Goal: Information Seeking & Learning: Learn about a topic

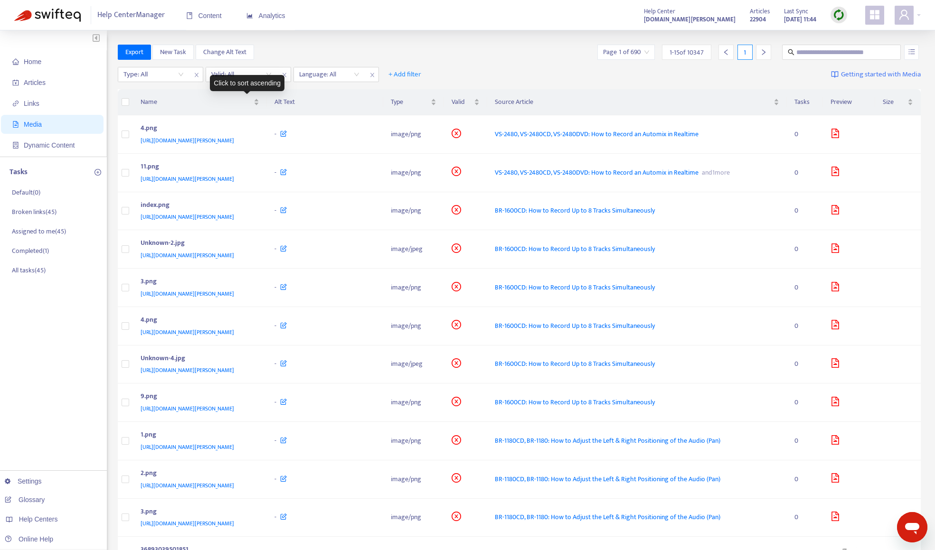
click at [250, 75] on div "Click to sort ascending" at bounding box center [247, 83] width 75 height 16
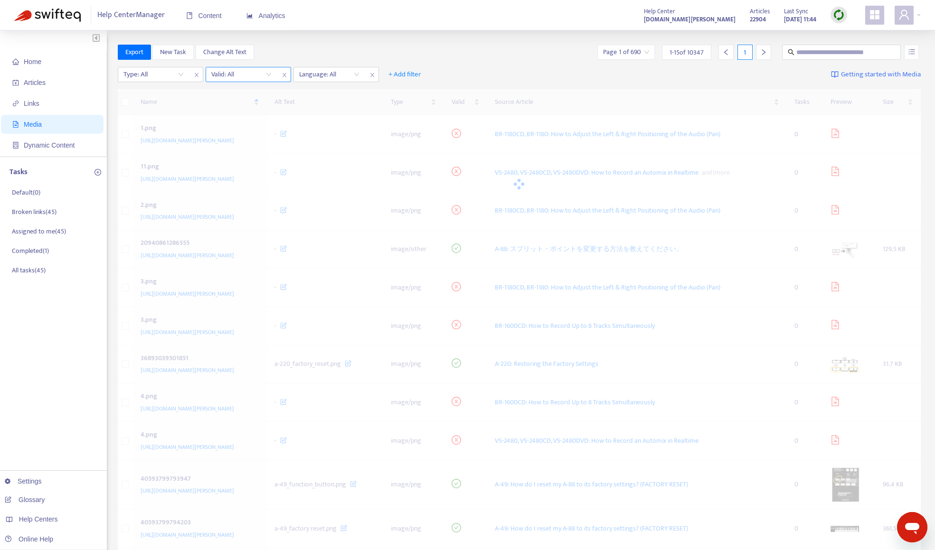
click at [250, 72] on input "search" at bounding box center [241, 74] width 60 height 14
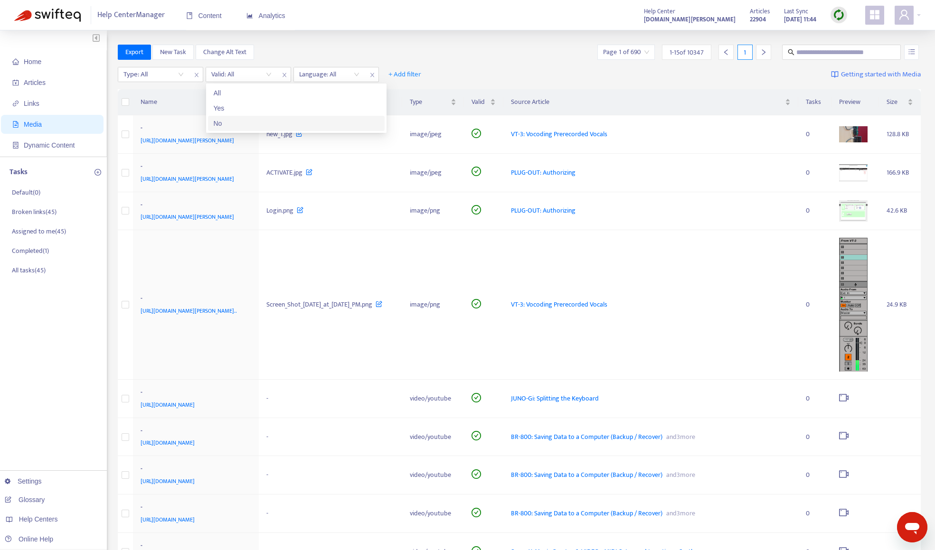
click at [244, 118] on div "No" at bounding box center [296, 123] width 165 height 10
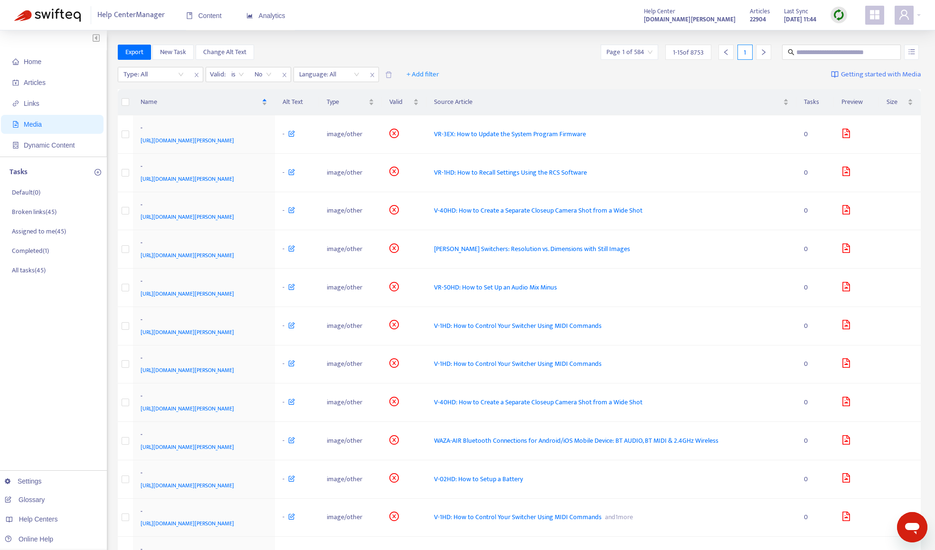
click at [339, 42] on div "Home Articles Links Media Dynamic Content Tasks Default ( 0 ) Broken links ( 45…" at bounding box center [467, 386] width 935 height 713
click at [411, 107] on span "Valid" at bounding box center [400, 102] width 22 height 10
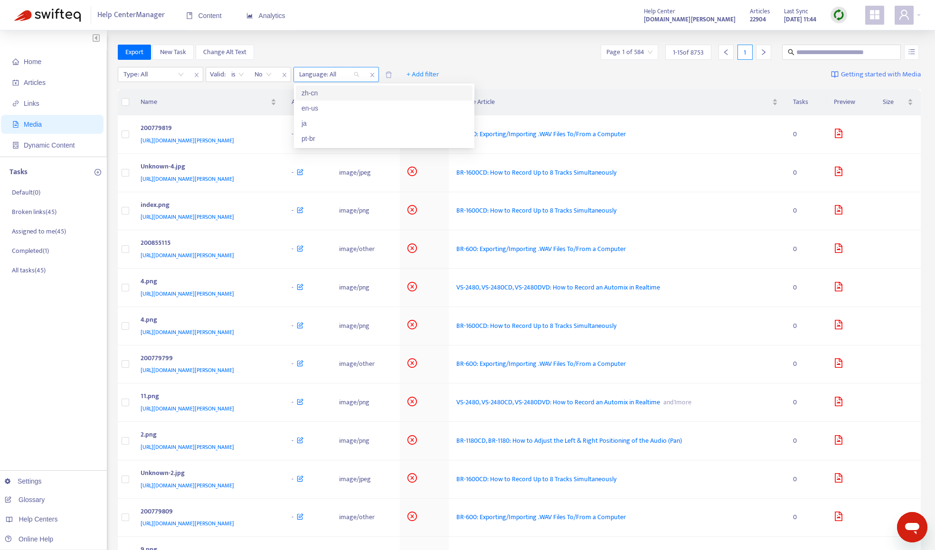
click at [333, 76] on div at bounding box center [324, 74] width 57 height 11
click at [333, 123] on div "ja" at bounding box center [383, 123] width 165 height 10
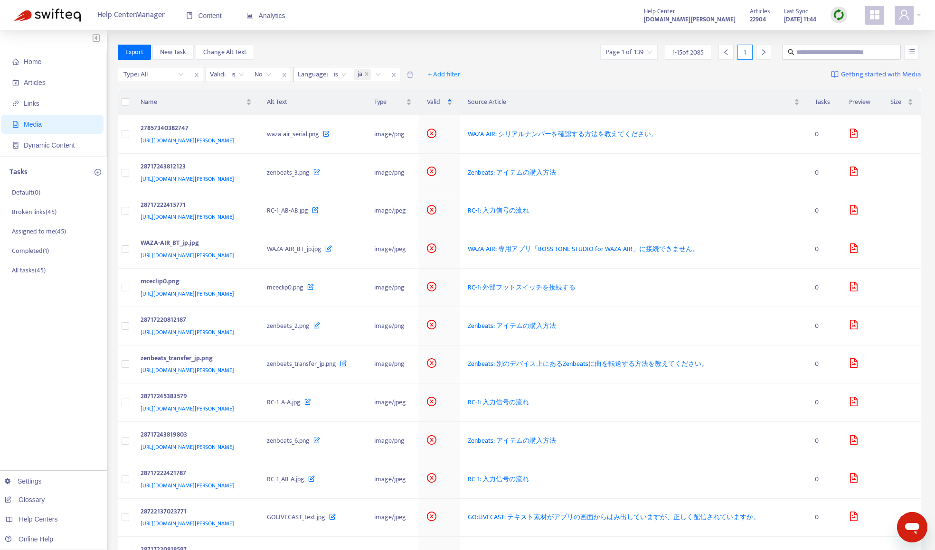
click at [498, 48] on div "Export New Task Change Alt Text Page 1 of 139 1 - 15 of 2085 1" at bounding box center [519, 52] width 803 height 15
click at [248, 138] on div "[URL][DOMAIN_NAME][PERSON_NAME]" at bounding box center [195, 140] width 108 height 10
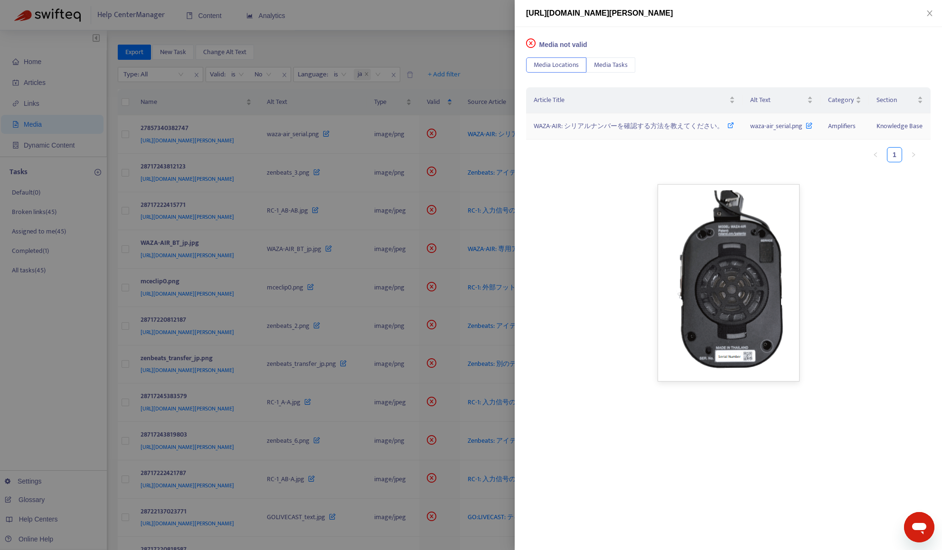
click at [609, 128] on span "WAZA-AIR: シリアルナンバーを確認する方法を教えてください。" at bounding box center [629, 126] width 190 height 11
click at [460, 38] on div at bounding box center [471, 275] width 942 height 550
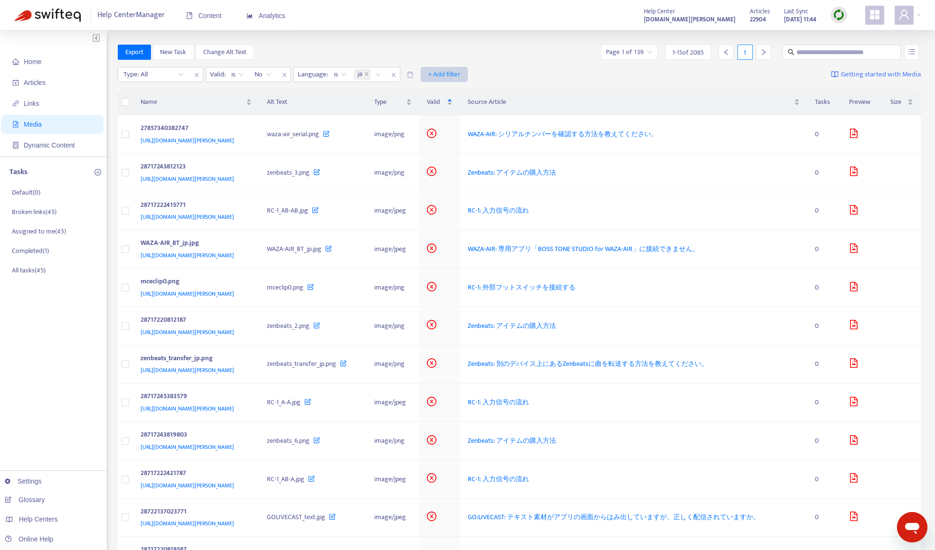
click at [442, 76] on span "+ Add filter" at bounding box center [444, 74] width 33 height 11
click at [451, 56] on div "Export New Task Change Alt Text Page 1 of 139 1 - 15 of 2085 1" at bounding box center [519, 52] width 803 height 15
click at [248, 128] on div "27857340382747" at bounding box center [195, 129] width 108 height 12
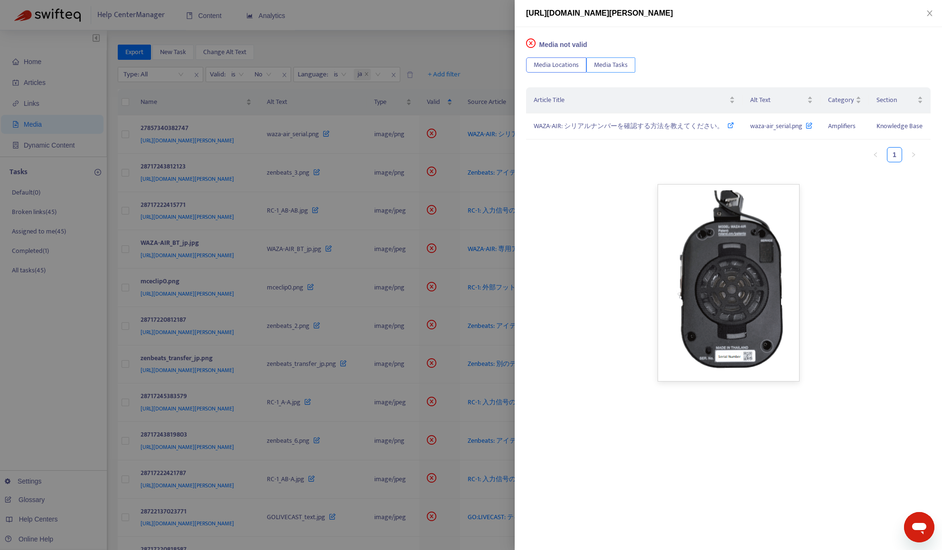
click at [615, 69] on span "Media Tasks" at bounding box center [611, 65] width 34 height 10
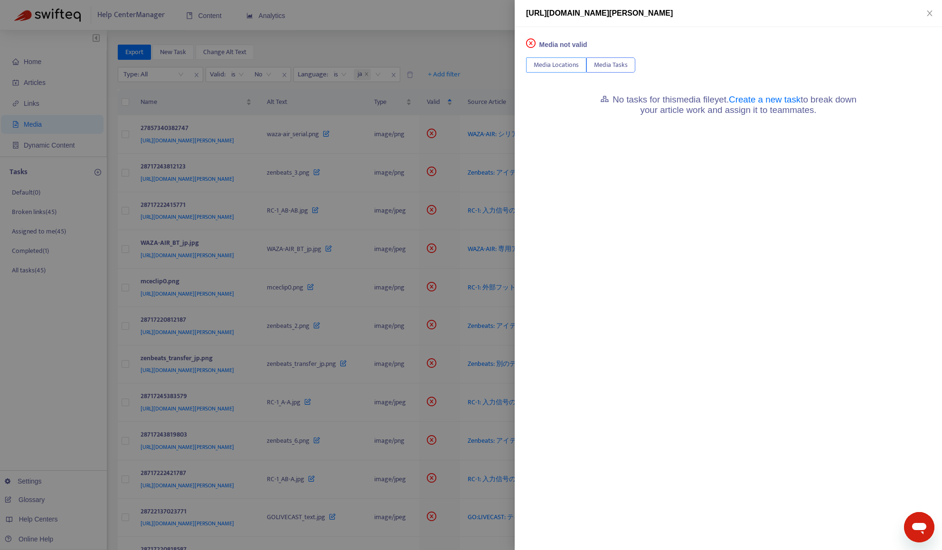
click at [552, 68] on span "Media Locations" at bounding box center [556, 65] width 45 height 10
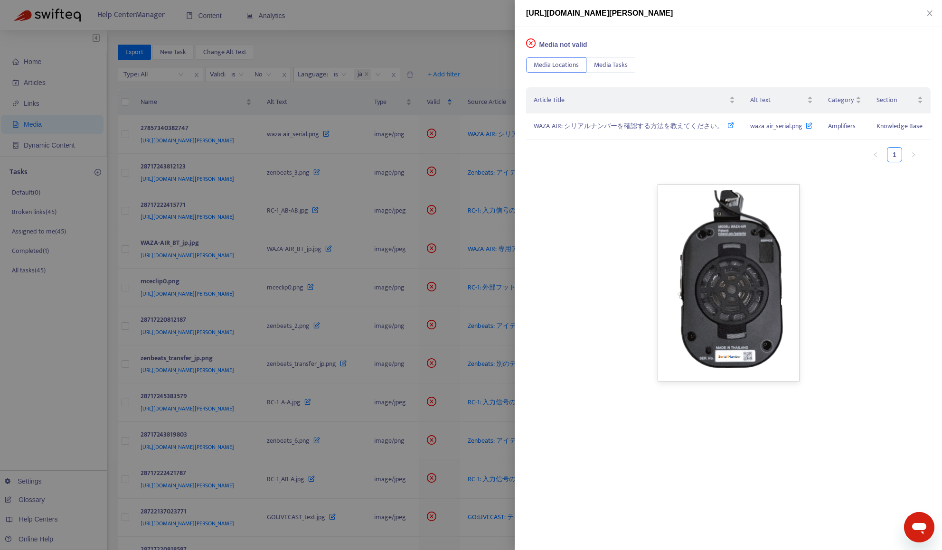
click at [478, 18] on div at bounding box center [471, 275] width 942 height 550
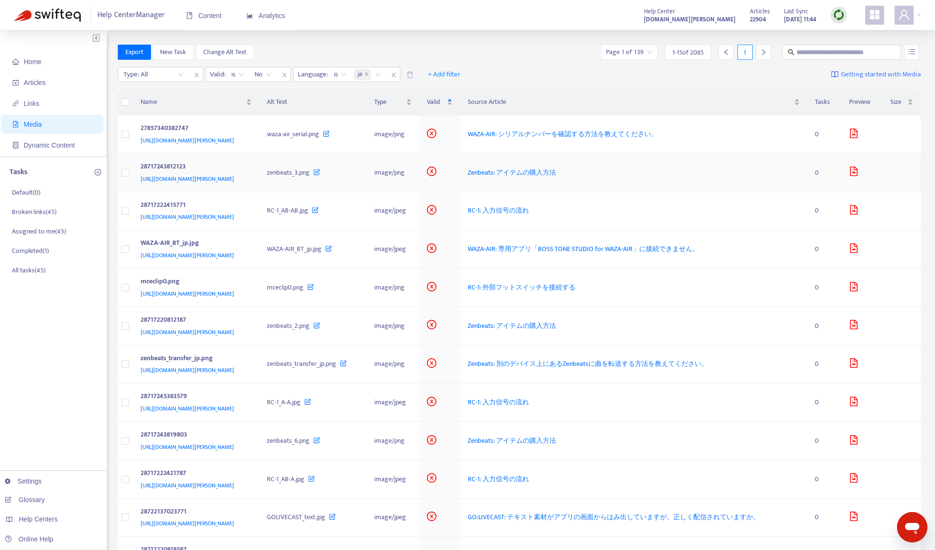
click at [248, 170] on div "28717243812123" at bounding box center [195, 167] width 108 height 12
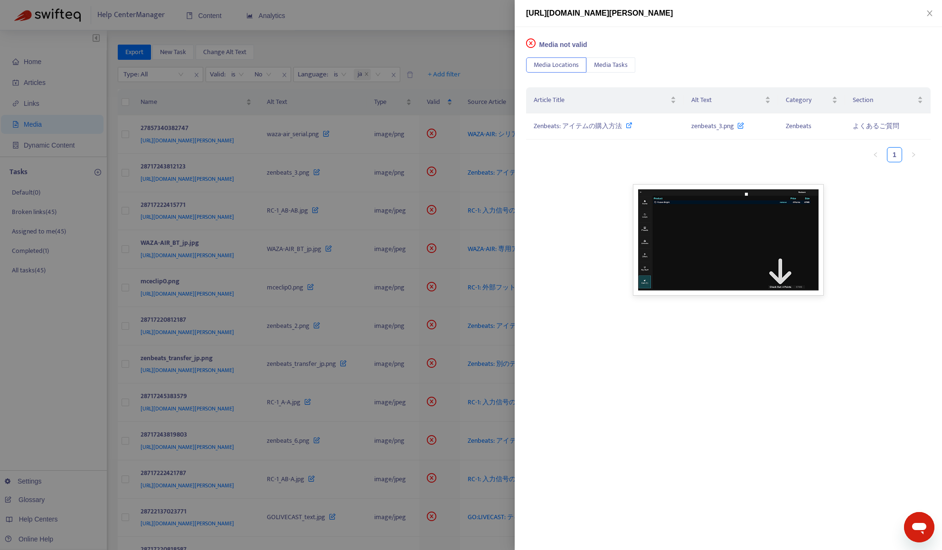
click at [415, 56] on div at bounding box center [471, 275] width 942 height 550
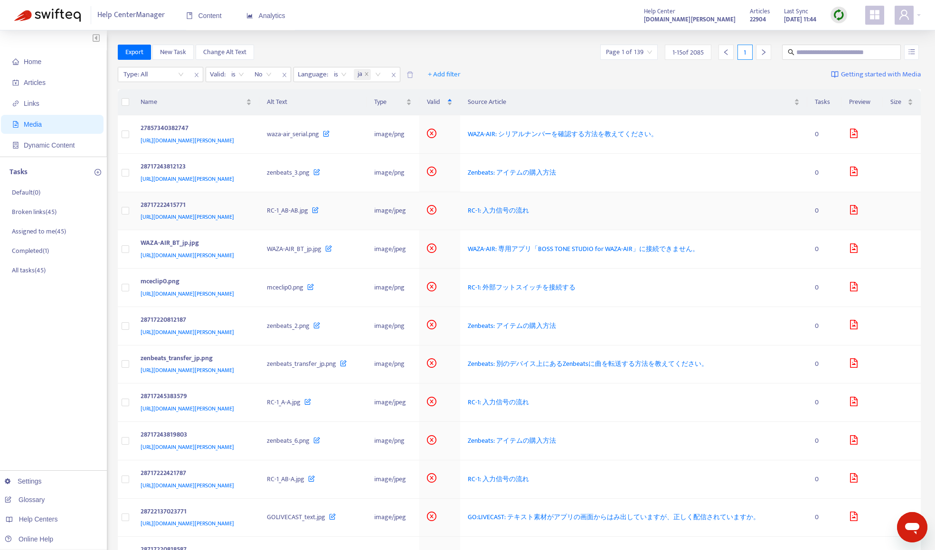
click at [234, 200] on div "28717222415771" at bounding box center [195, 206] width 108 height 12
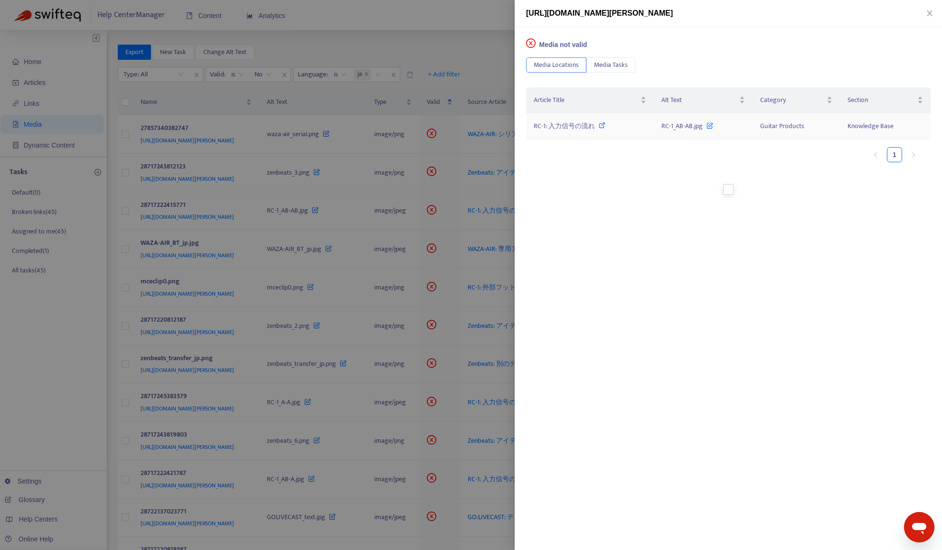
click at [558, 130] on span "RC-1: 入力信号の流れ" at bounding box center [564, 126] width 61 height 11
click at [442, 39] on div at bounding box center [471, 275] width 942 height 550
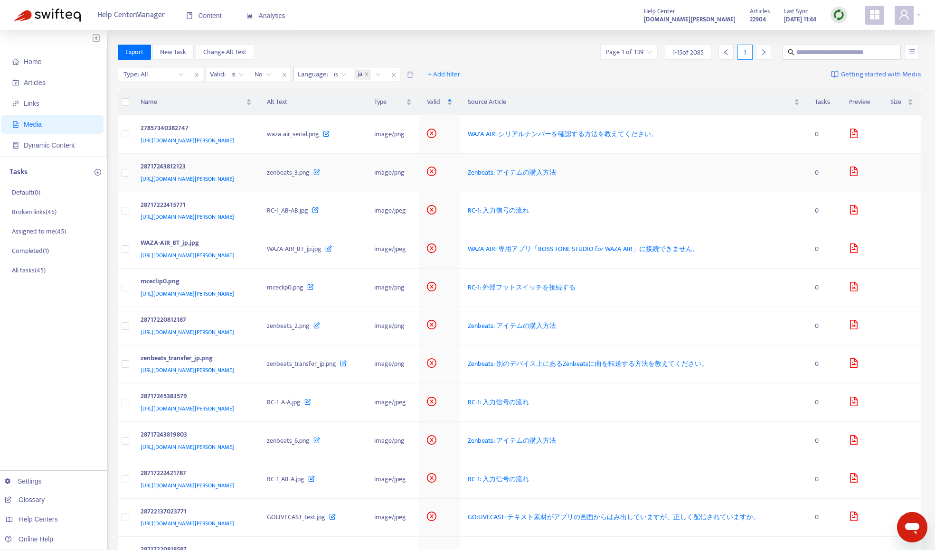
click at [248, 181] on div "[URL][DOMAIN_NAME][PERSON_NAME]" at bounding box center [195, 179] width 108 height 10
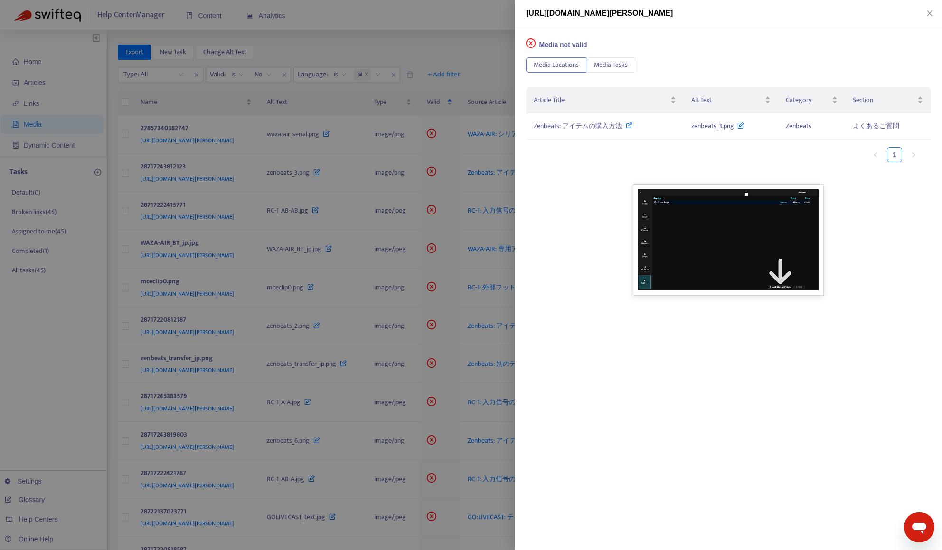
click at [437, 52] on div at bounding box center [471, 275] width 942 height 550
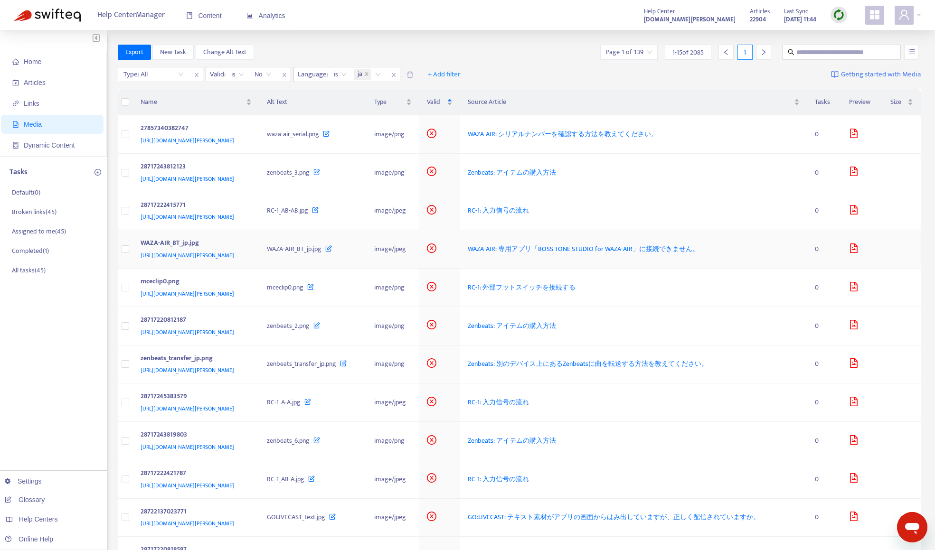
click at [248, 261] on div "[URL][DOMAIN_NAME][PERSON_NAME]" at bounding box center [195, 255] width 108 height 10
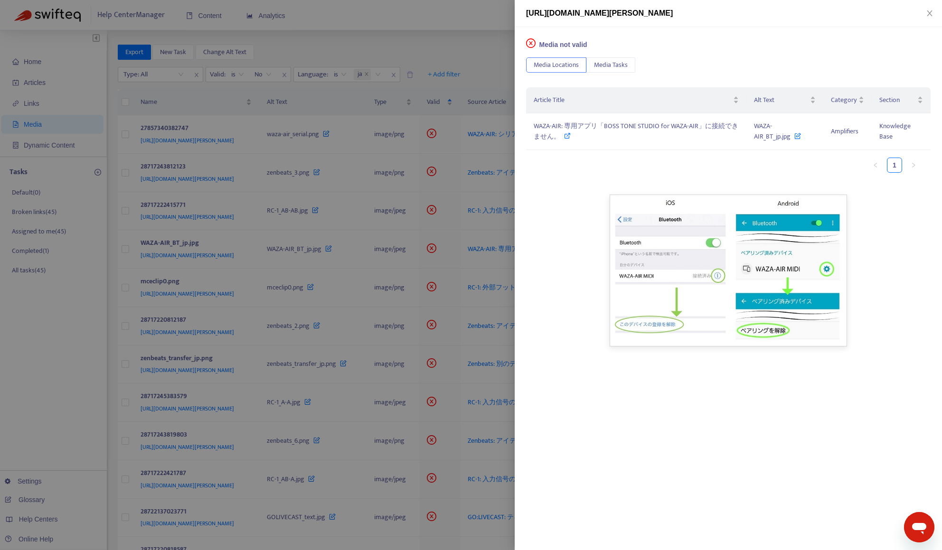
click at [294, 245] on div at bounding box center [471, 275] width 942 height 550
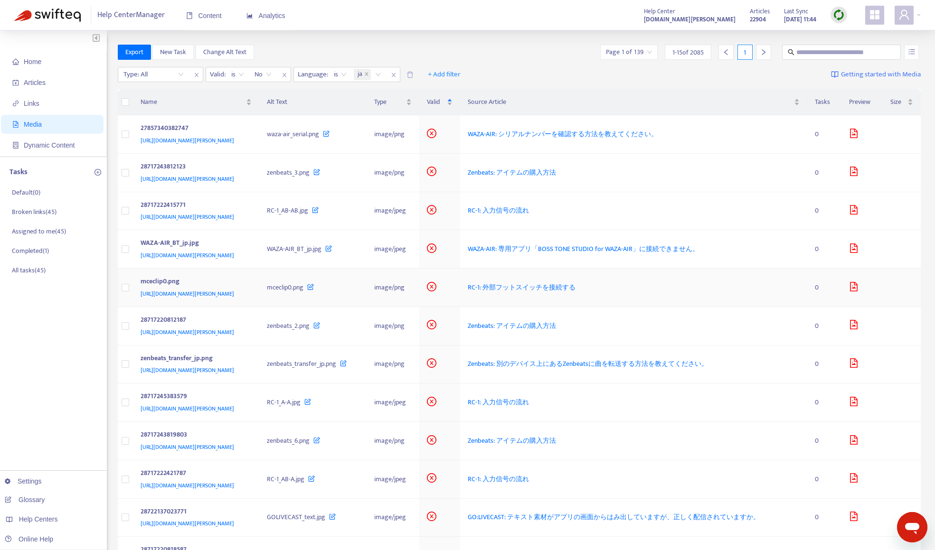
click at [248, 289] on div "mceclip0.png" at bounding box center [195, 282] width 108 height 12
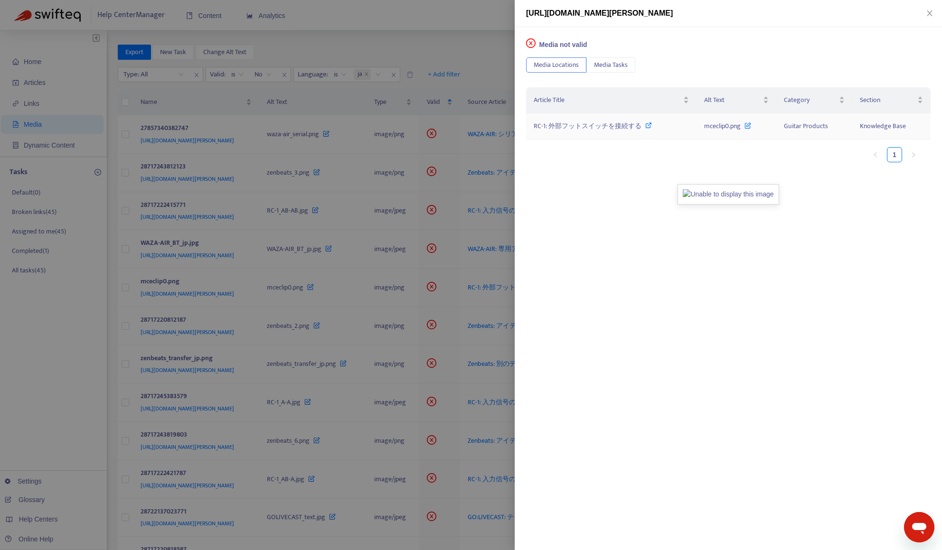
click at [583, 125] on span "RC-1: 外部フットスイッチを接続する" at bounding box center [588, 126] width 108 height 11
drag, startPoint x: 459, startPoint y: 3, endPoint x: 459, endPoint y: 14, distance: 11.4
click at [459, 5] on div at bounding box center [471, 275] width 942 height 550
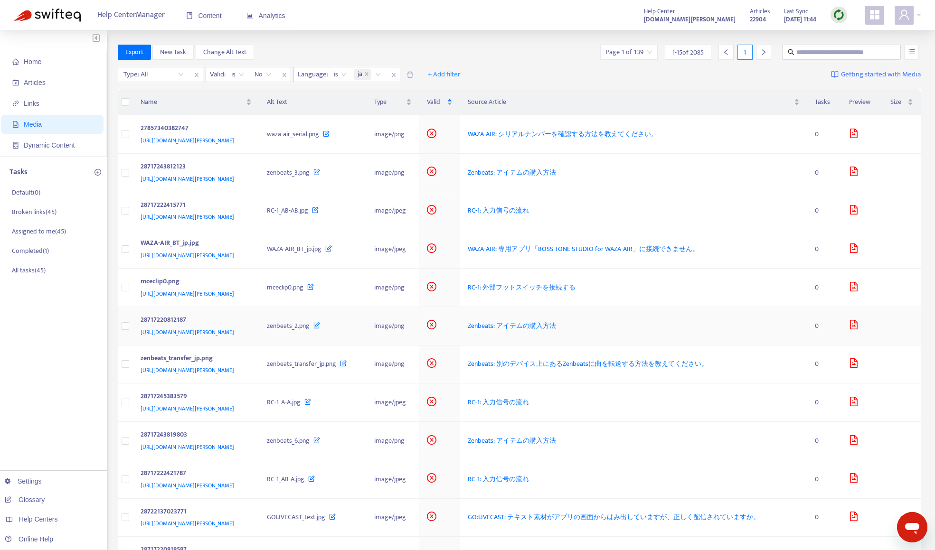
click at [248, 338] on div "[URL][DOMAIN_NAME][PERSON_NAME]" at bounding box center [195, 332] width 108 height 10
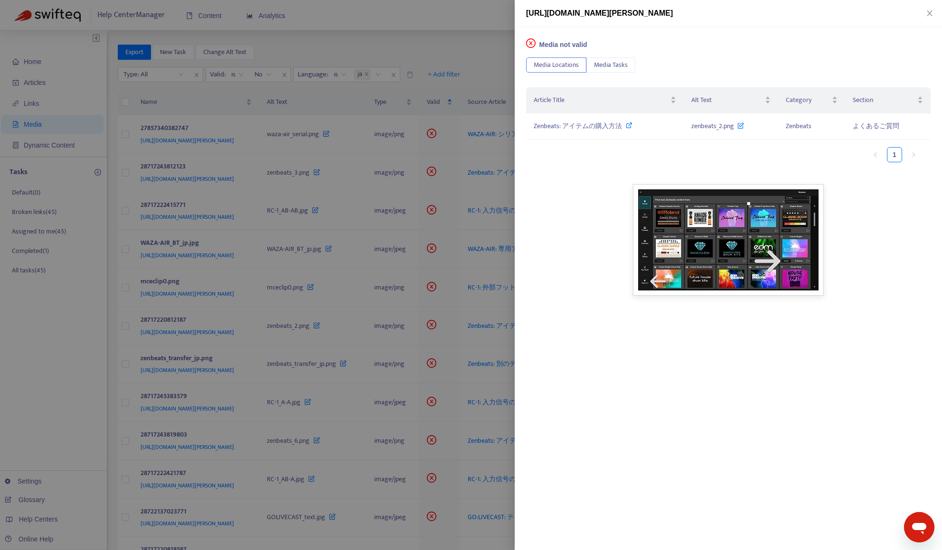
click at [342, 94] on div at bounding box center [471, 275] width 942 height 550
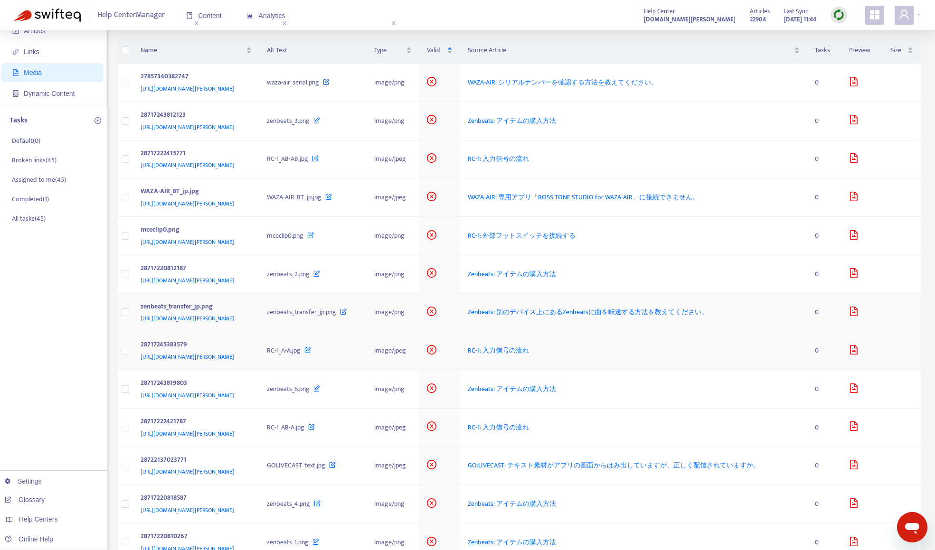
scroll to position [95, 0]
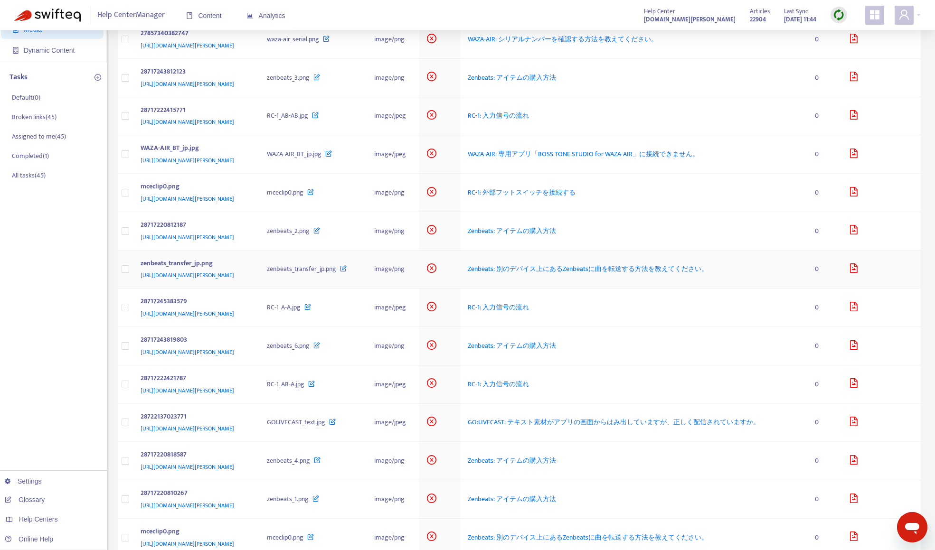
click at [248, 281] on div "[URL][DOMAIN_NAME][PERSON_NAME]" at bounding box center [195, 275] width 108 height 10
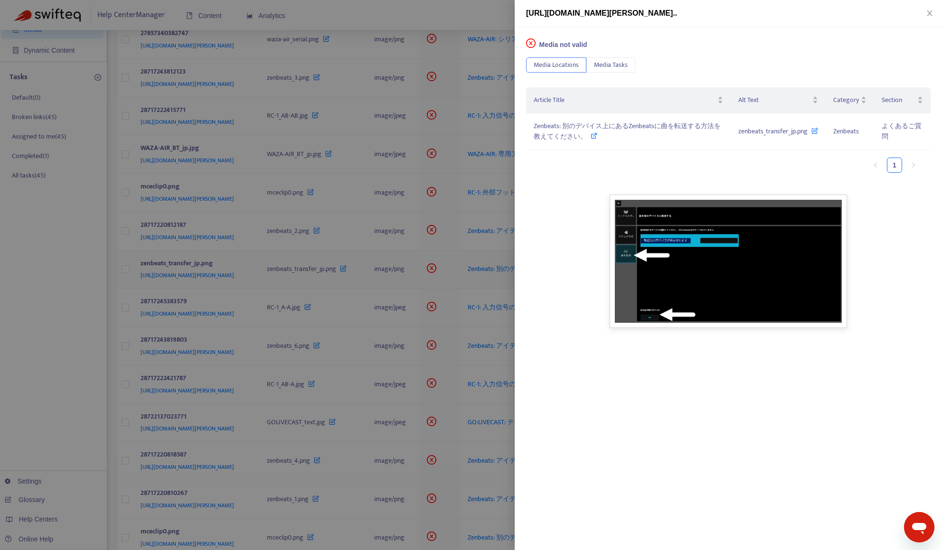
click at [329, 301] on div at bounding box center [471, 275] width 942 height 550
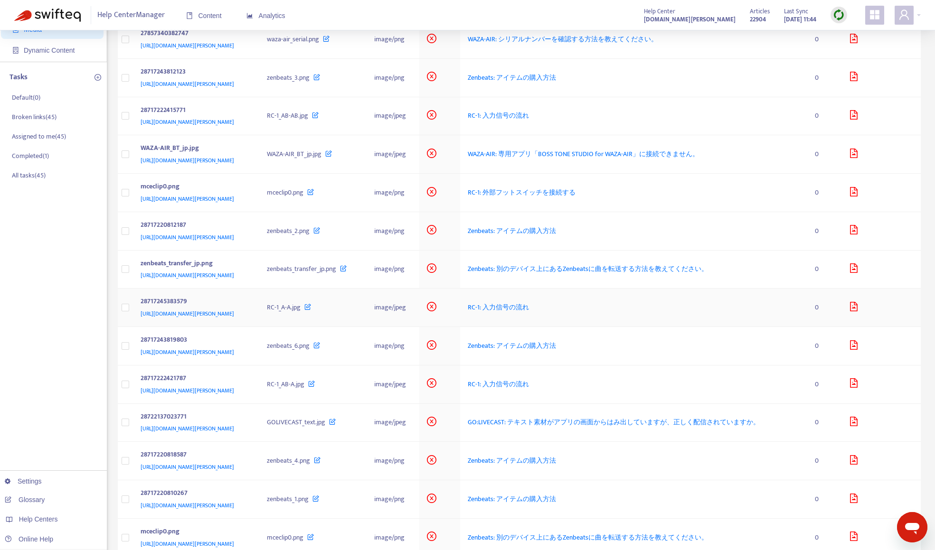
click at [248, 319] on div "[URL][DOMAIN_NAME][PERSON_NAME]" at bounding box center [195, 314] width 108 height 10
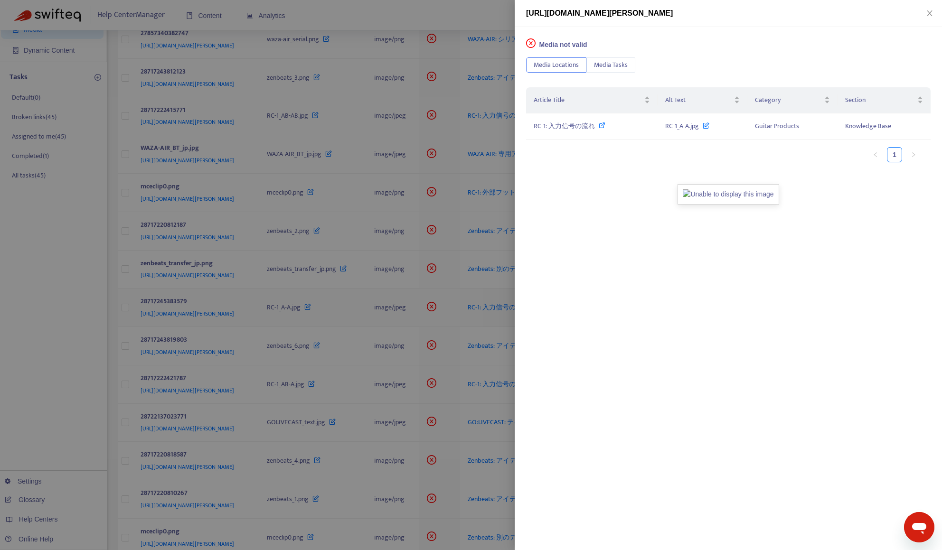
click at [329, 335] on div at bounding box center [471, 275] width 942 height 550
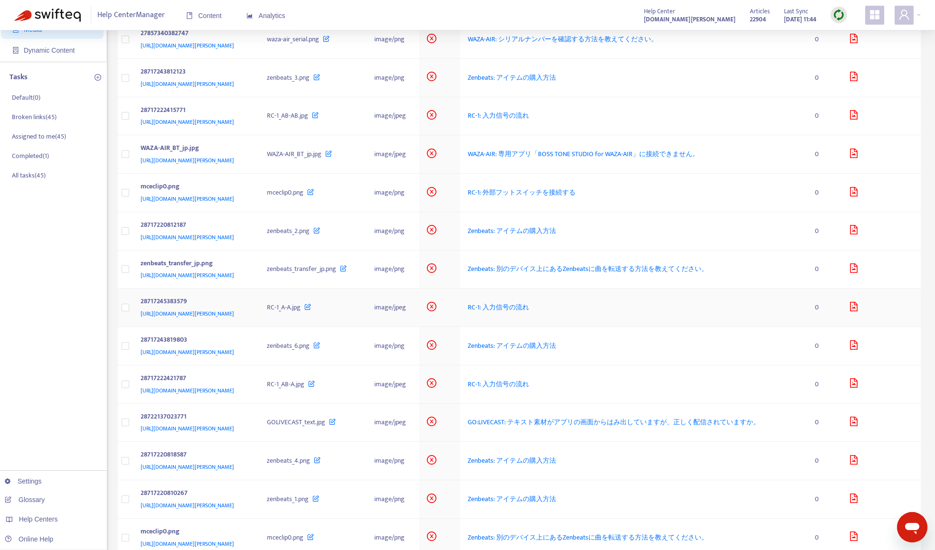
click at [234, 319] on span "[URL][DOMAIN_NAME][PERSON_NAME]" at bounding box center [188, 313] width 94 height 9
click at [252, 319] on div "28717245383579 [URL][DOMAIN_NAME][PERSON_NAME]" at bounding box center [197, 307] width 112 height 23
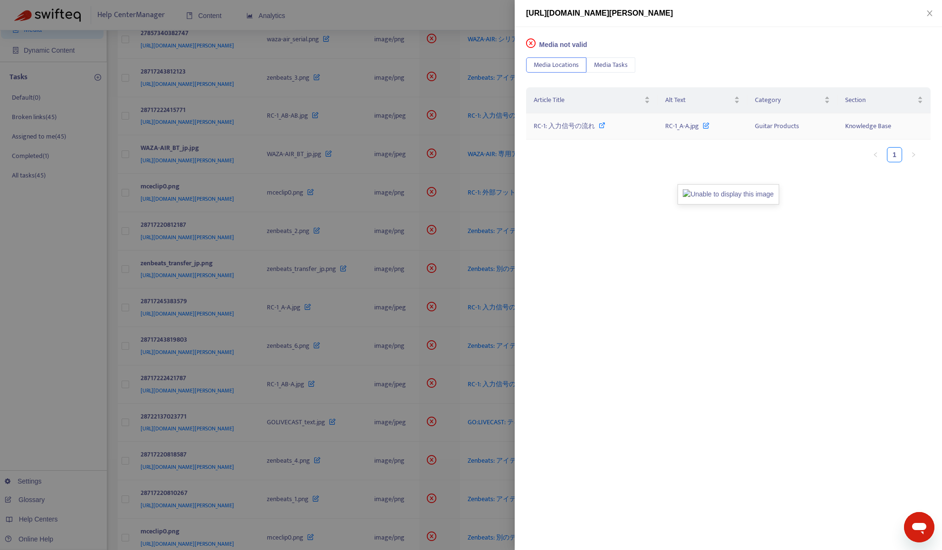
click at [576, 127] on span "RC-1: 入力信号の流れ" at bounding box center [564, 126] width 61 height 11
click at [81, 372] on div at bounding box center [471, 275] width 942 height 550
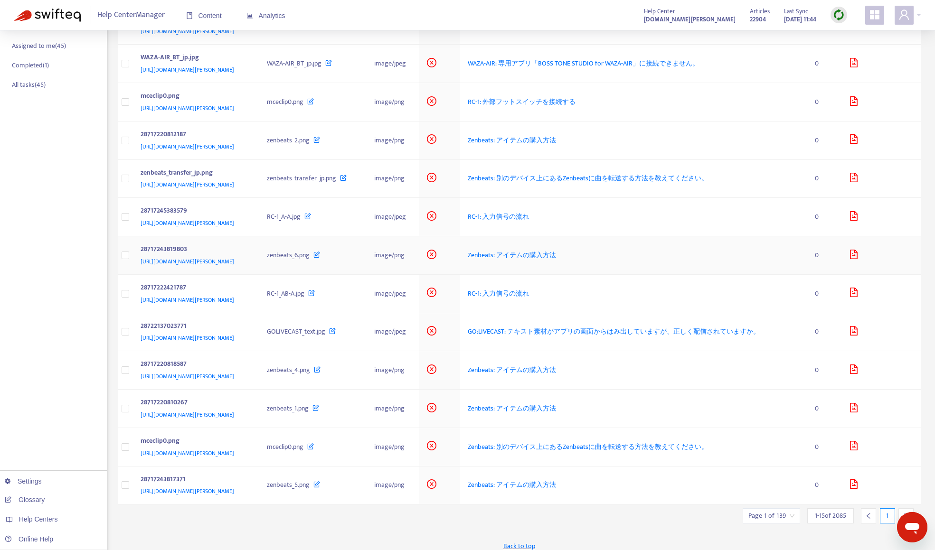
scroll to position [190, 0]
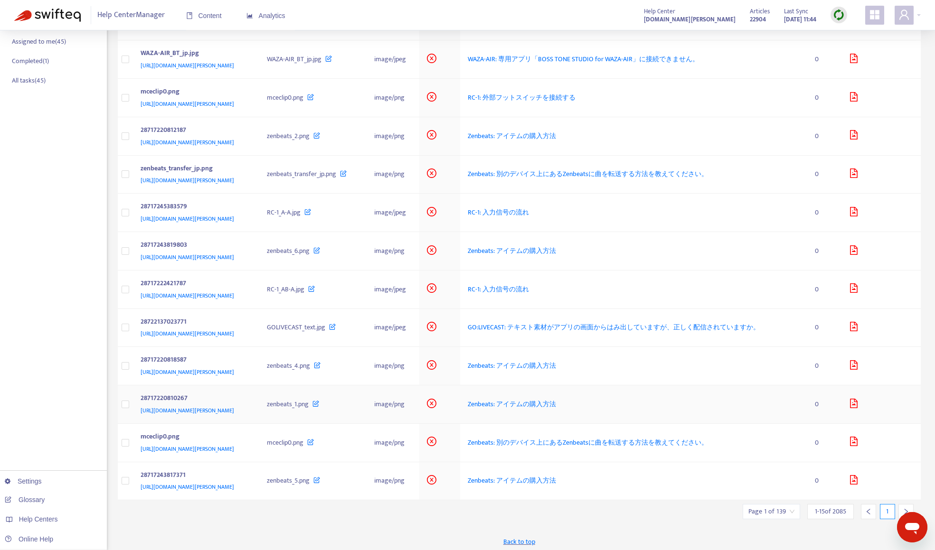
click at [248, 405] on div "28717220810267" at bounding box center [195, 399] width 108 height 12
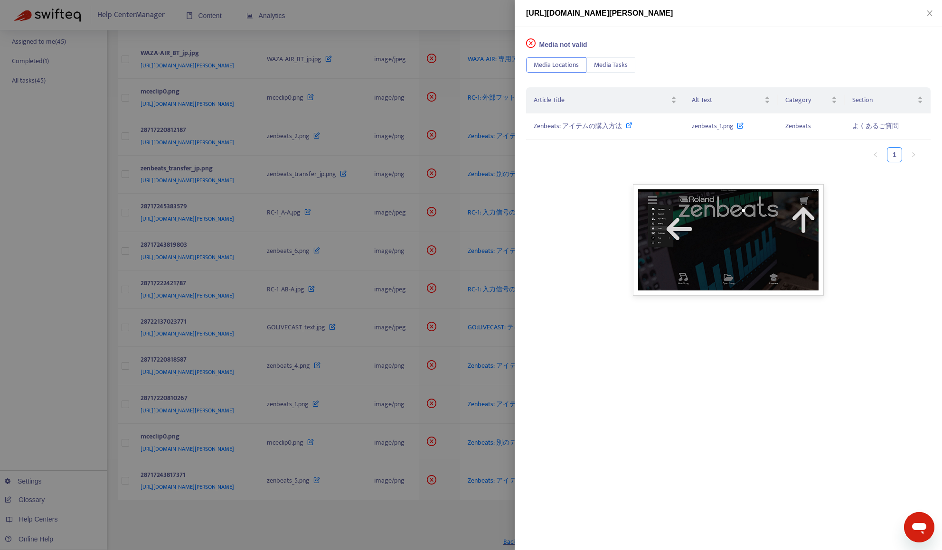
click at [316, 382] on div at bounding box center [471, 275] width 942 height 550
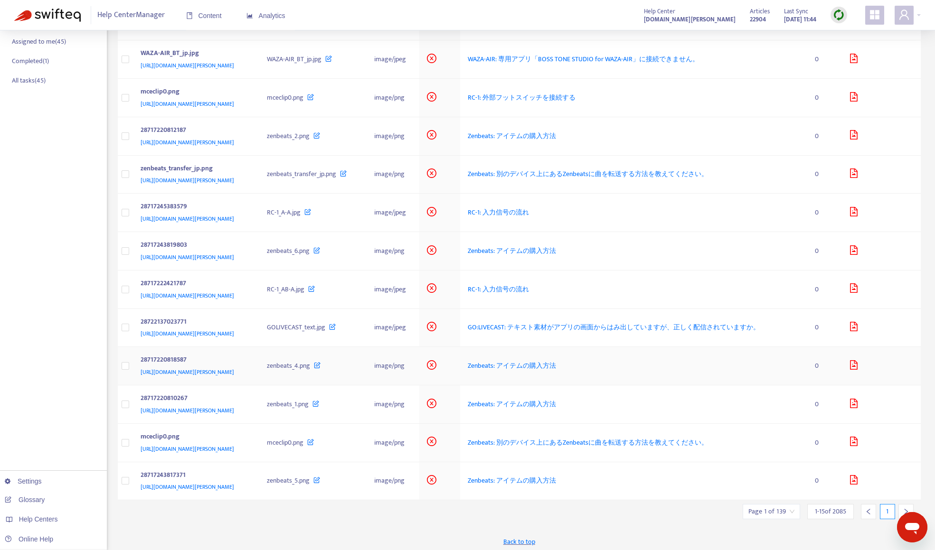
click at [248, 367] on div "28717220818587" at bounding box center [195, 361] width 108 height 12
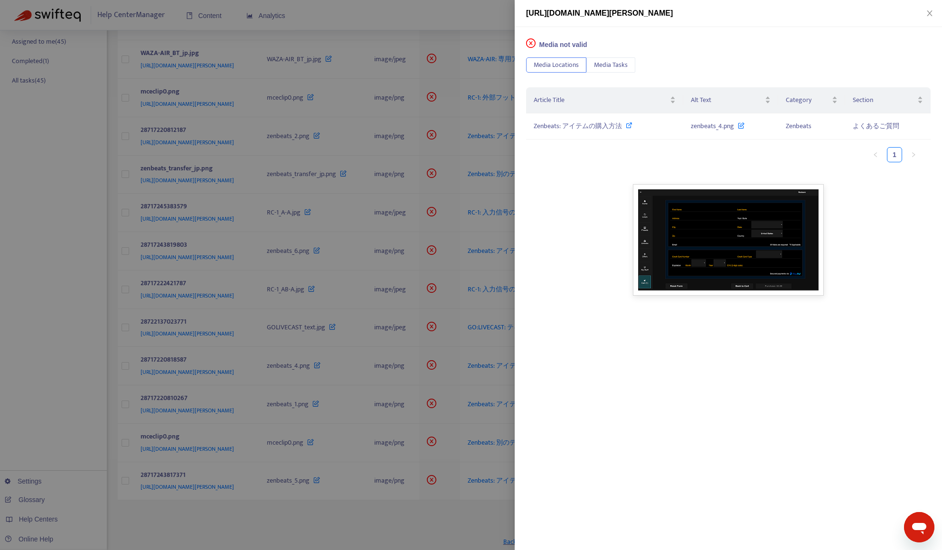
click at [325, 382] on div at bounding box center [471, 275] width 942 height 550
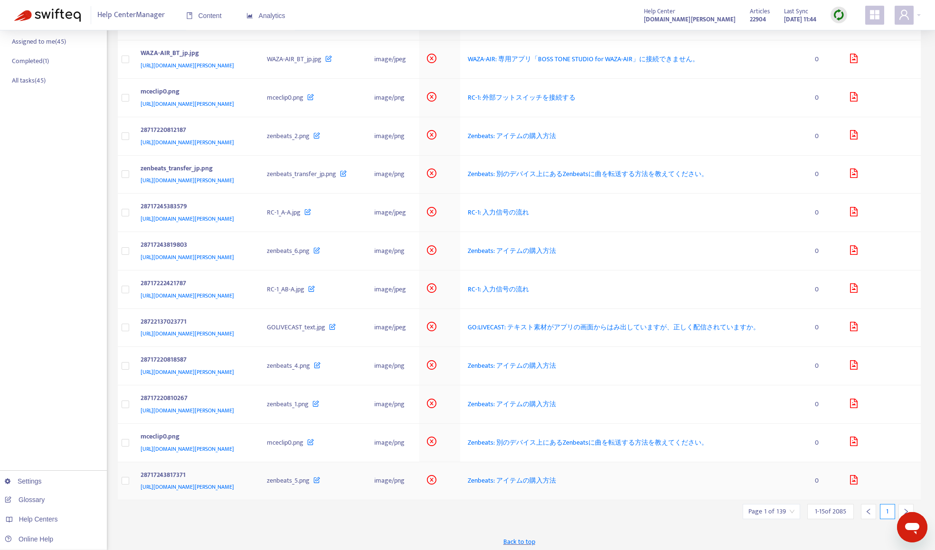
click at [248, 482] on div "28717243817371" at bounding box center [195, 476] width 108 height 12
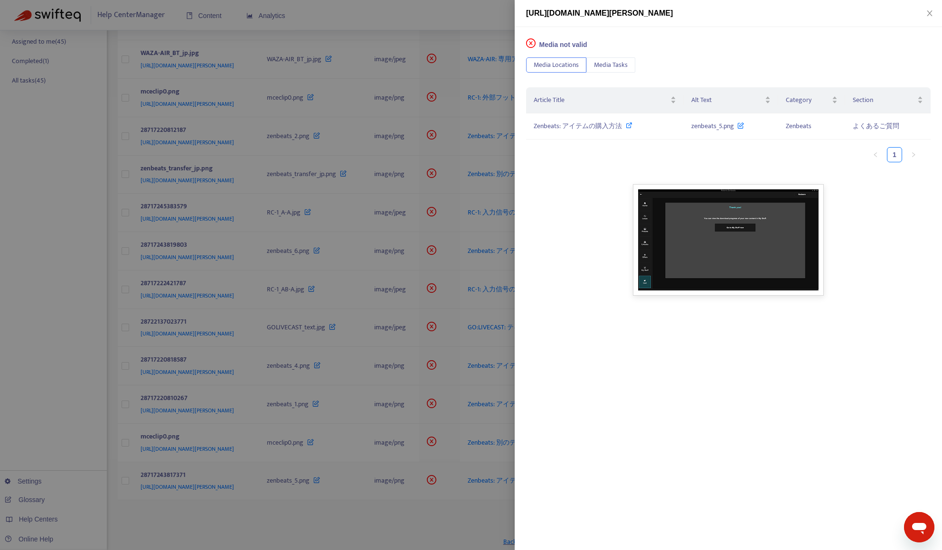
click at [318, 496] on div at bounding box center [471, 275] width 942 height 550
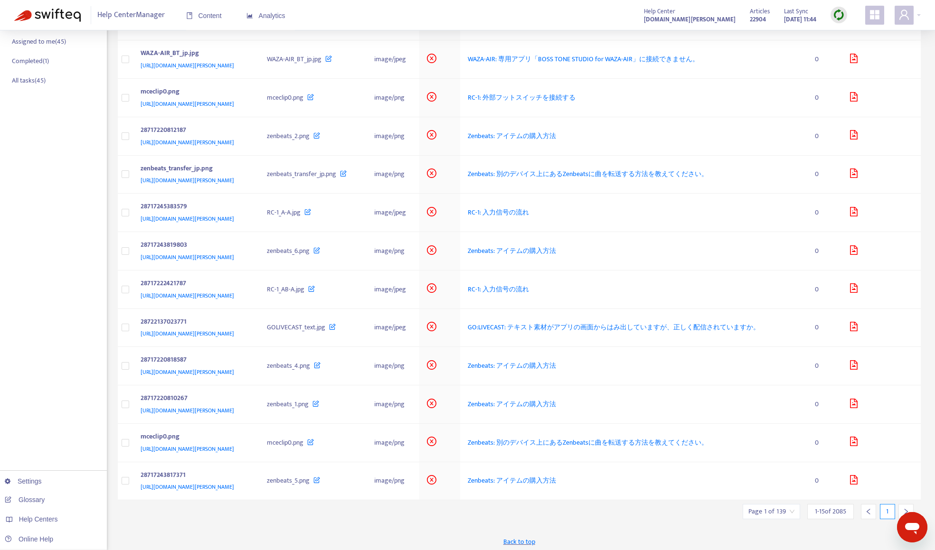
click at [833, 18] on img at bounding box center [839, 15] width 12 height 12
click at [857, 53] on link "Full Sync" at bounding box center [855, 49] width 34 height 11
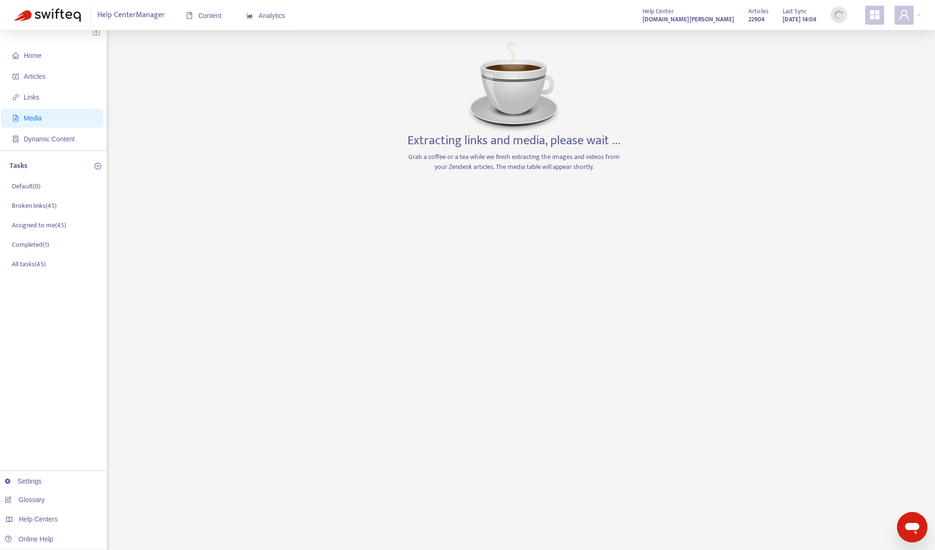
scroll to position [0, 0]
